Goal: Task Accomplishment & Management: Manage account settings

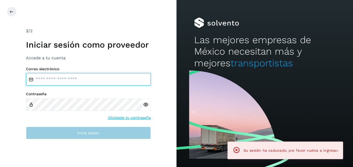
type input "**********"
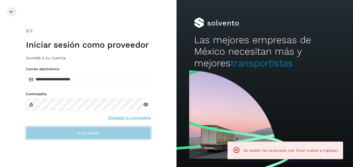
click at [94, 134] on span "Inicia sesión" at bounding box center [88, 133] width 22 height 4
